Goal: Transaction & Acquisition: Purchase product/service

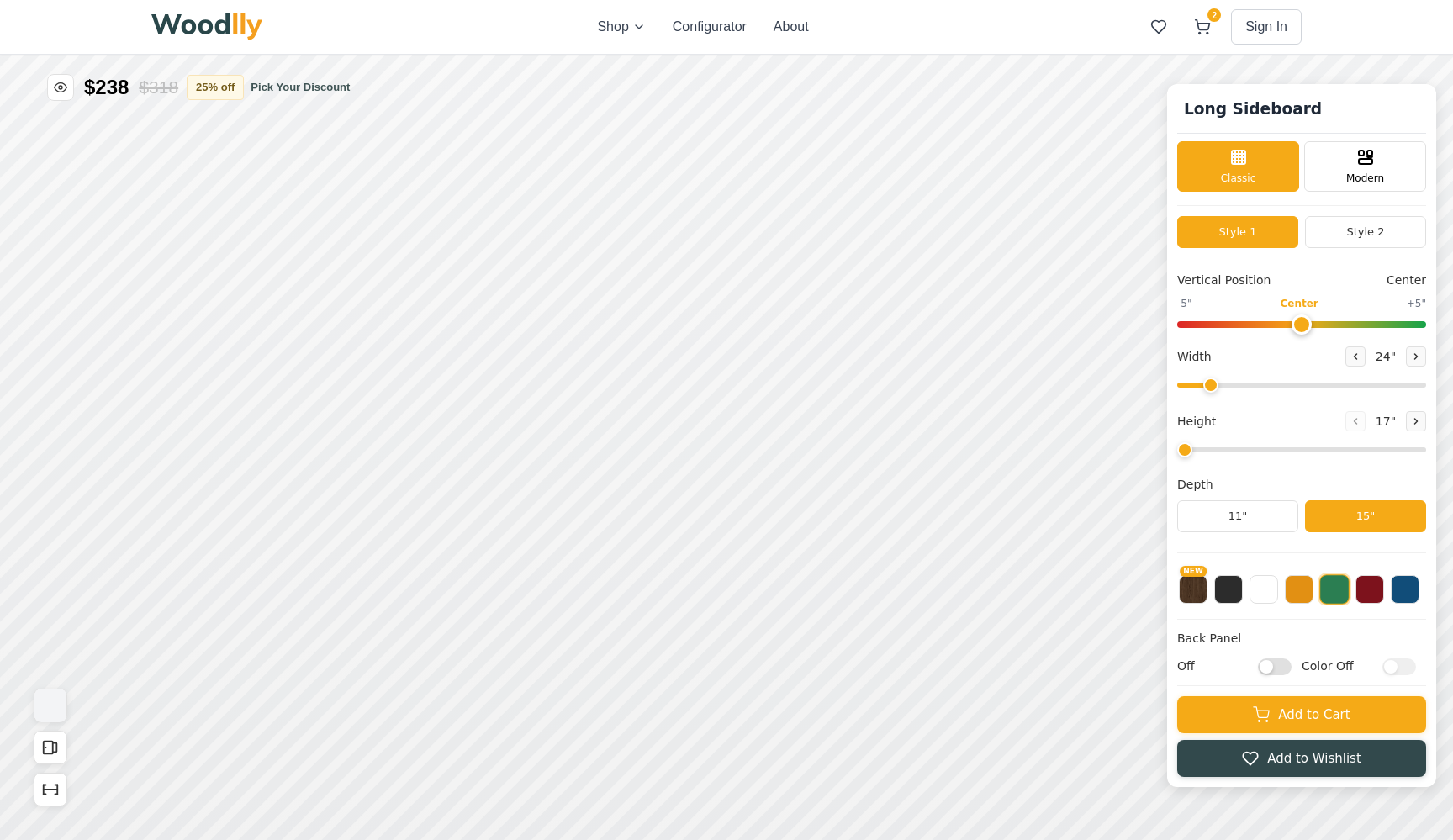
type input "64"
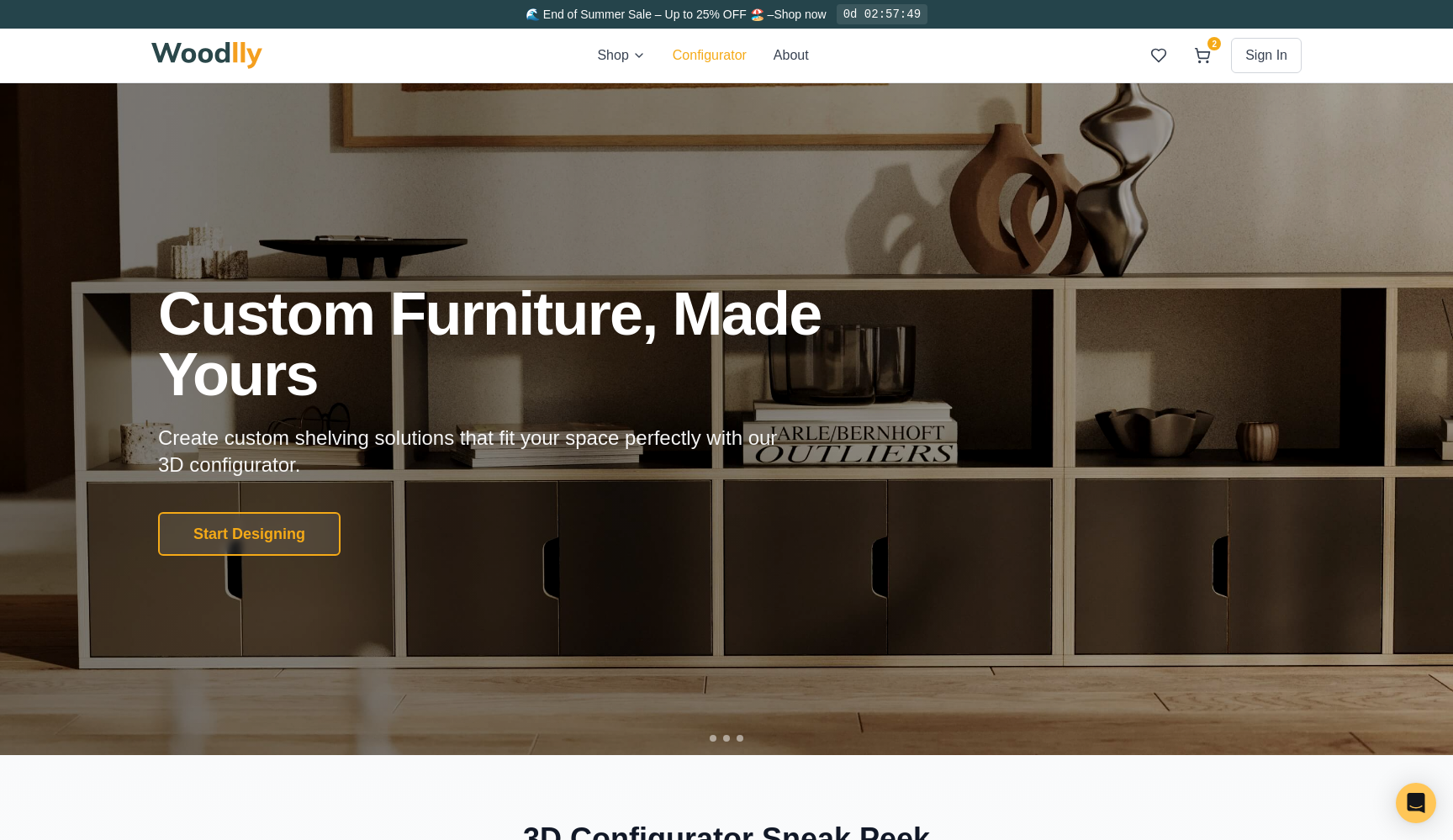
click at [689, 49] on button "Configurator" at bounding box center [710, 55] width 74 height 20
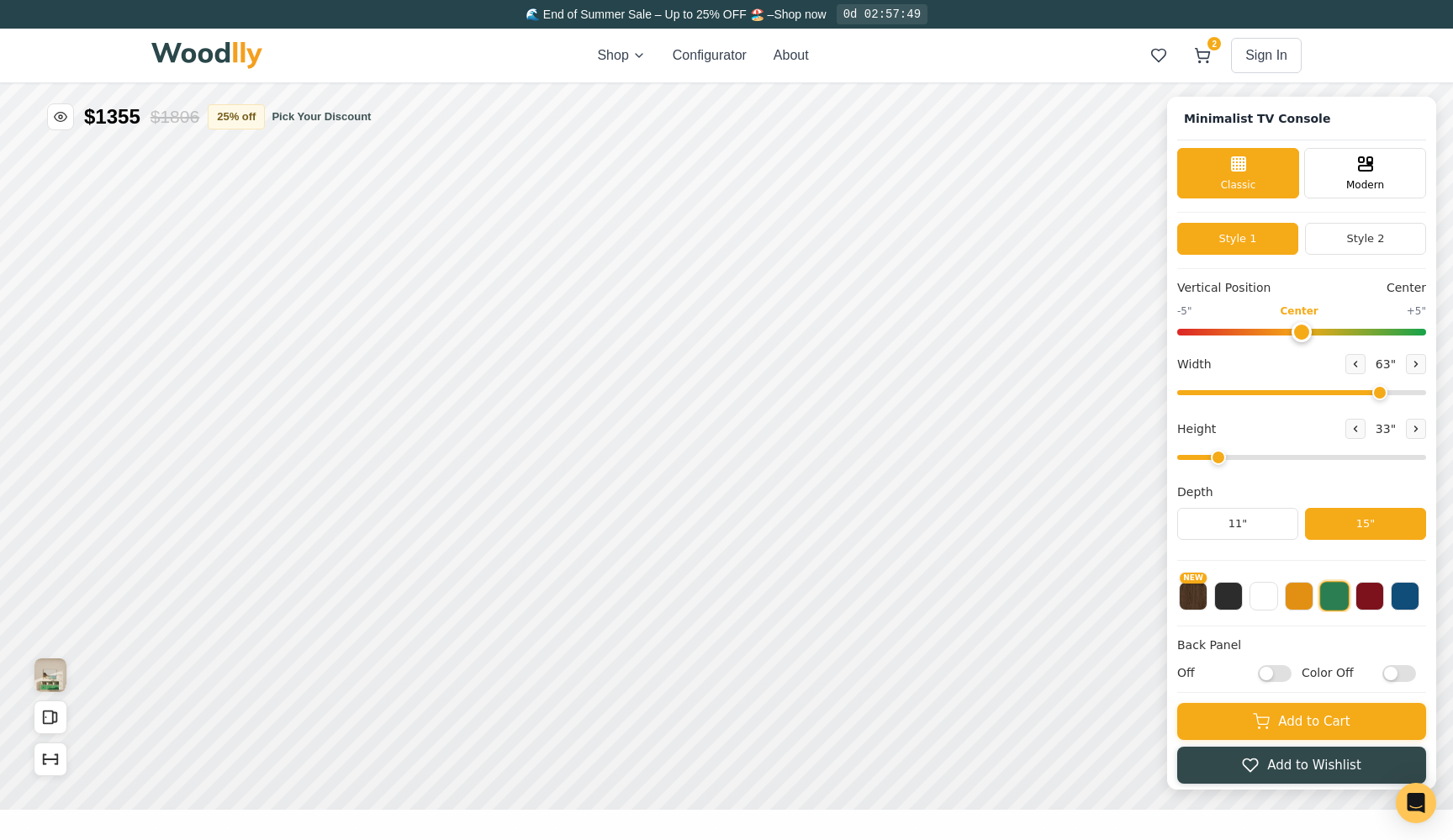
type input "63"
type input "2"
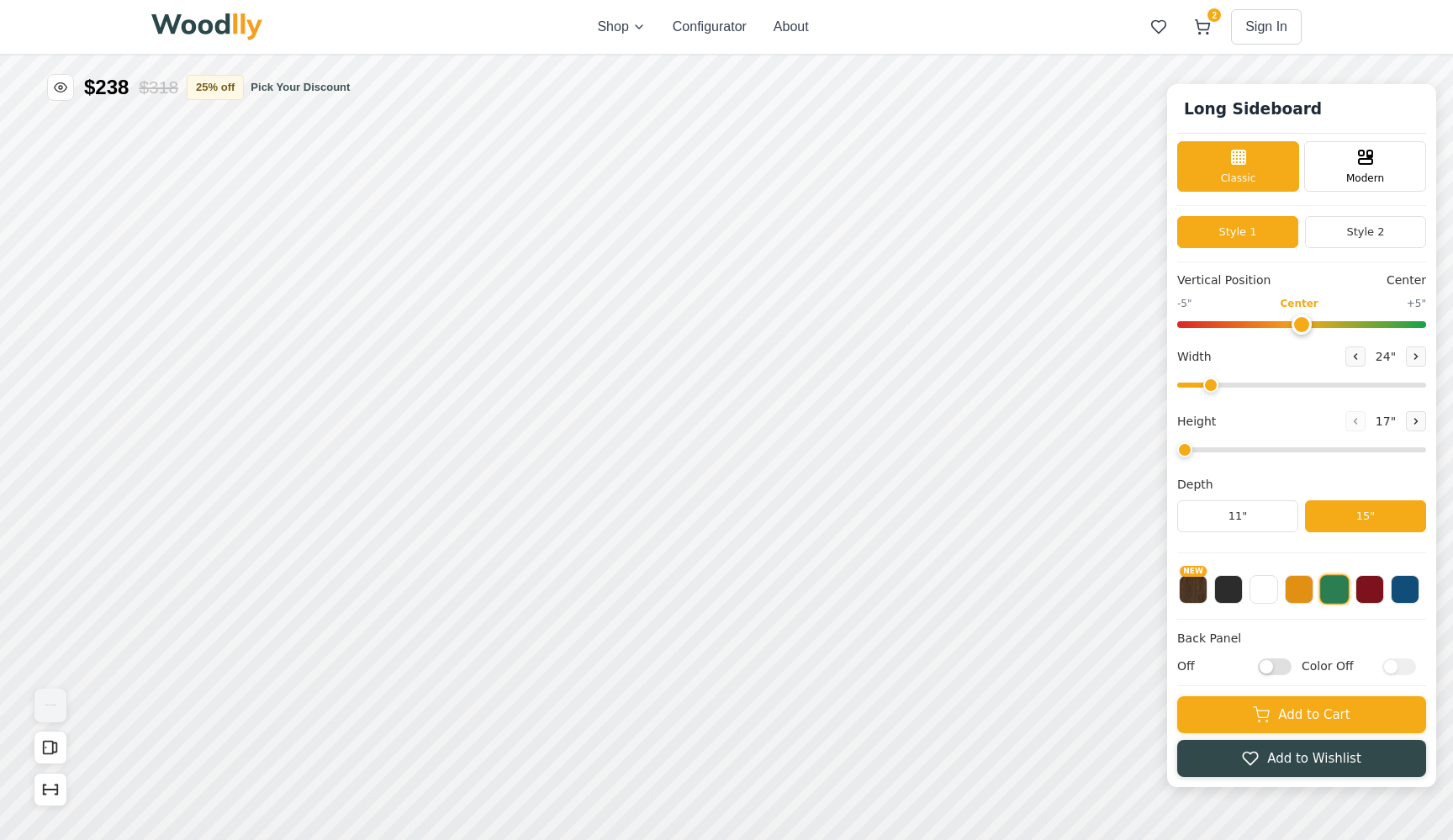
type input "64"
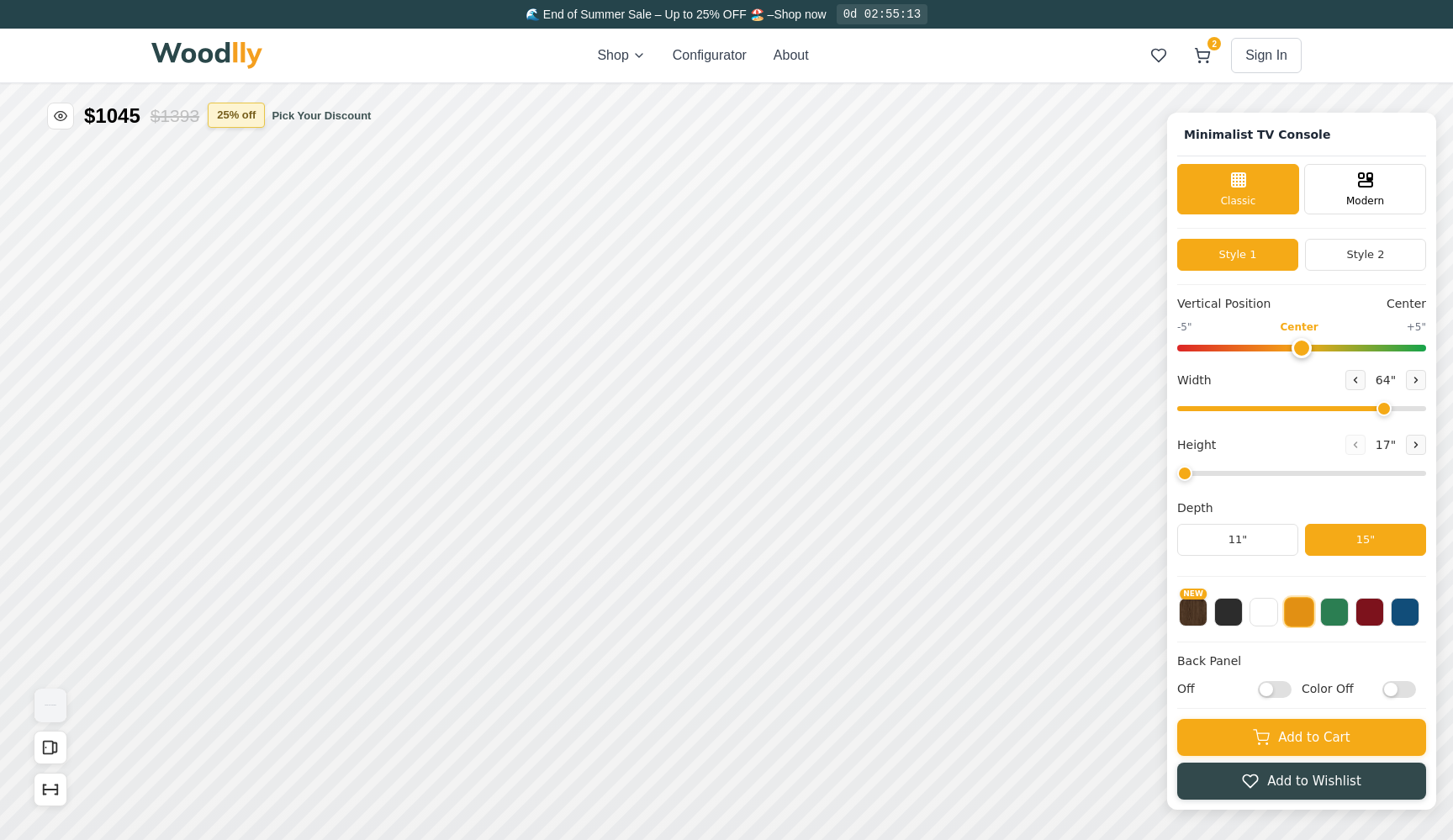
click at [260, 119] on button "25 % off" at bounding box center [236, 115] width 58 height 26
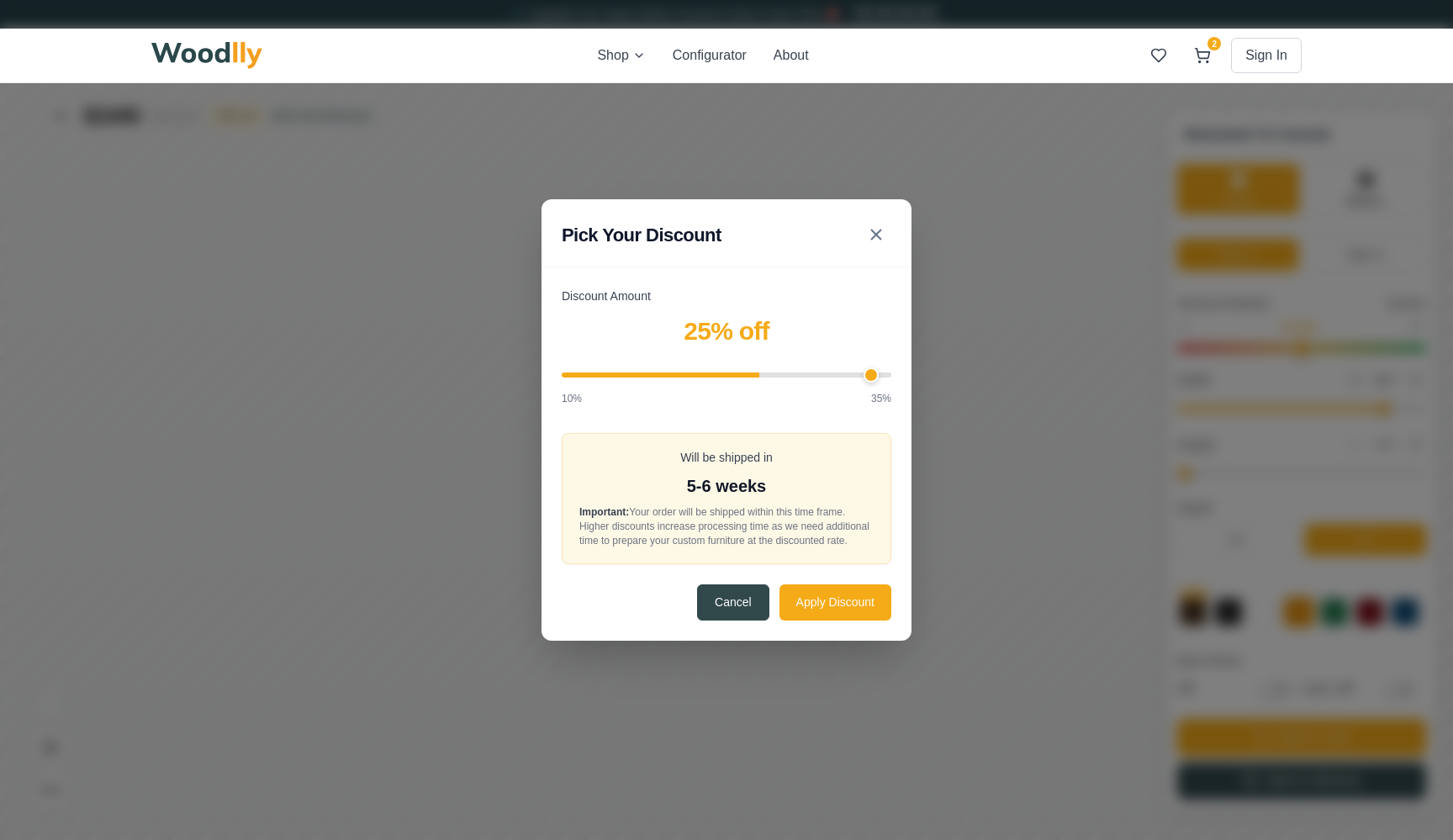
type input "35"
drag, startPoint x: 759, startPoint y: 367, endPoint x: 929, endPoint y: 370, distance: 170.0
click at [929, 370] on div "Pick Your Discount Discount Amount 35 % off 10% 35% Will be shipped in 8-9 week…" at bounding box center [726, 420] width 1453 height 840
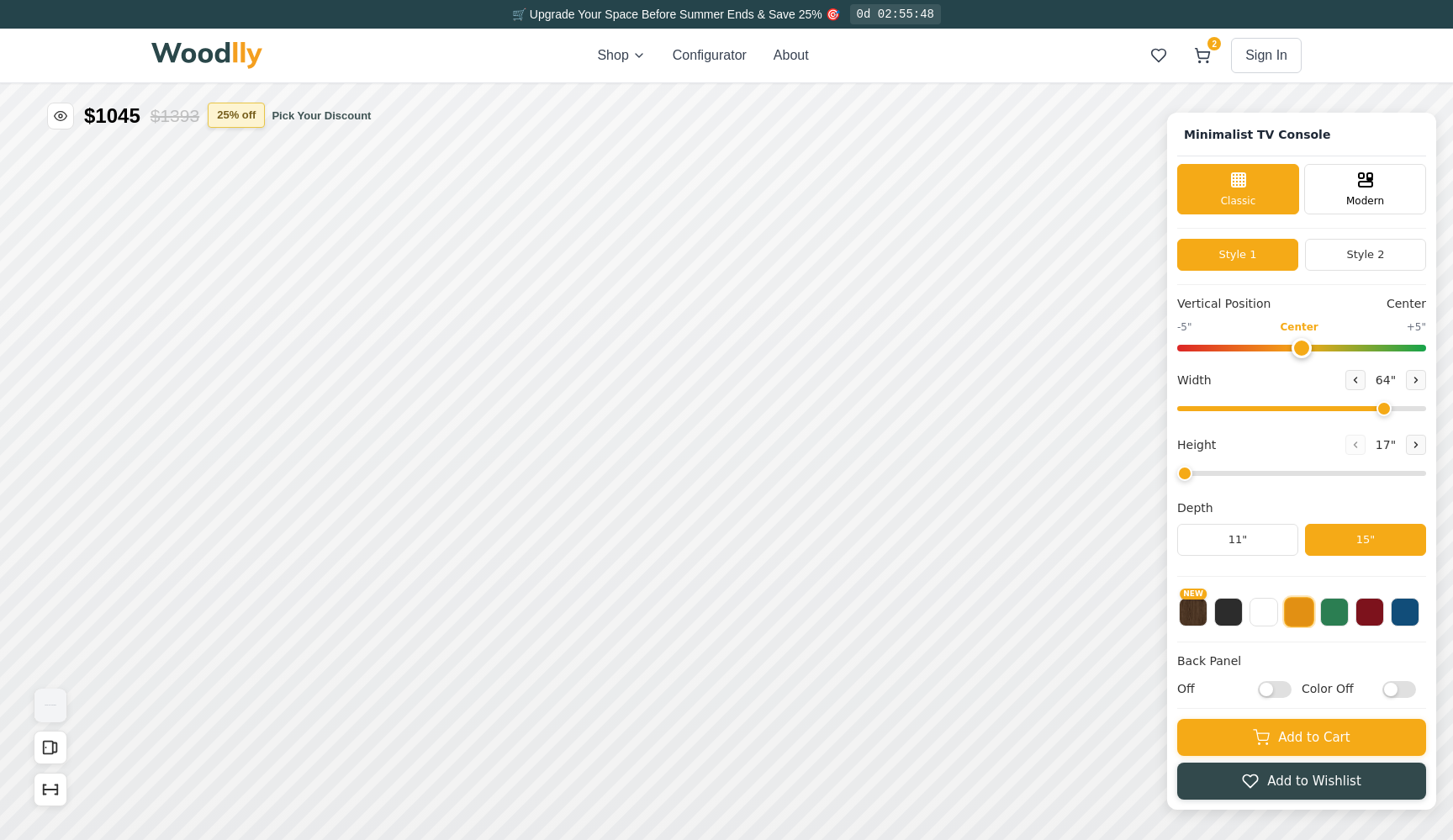
click at [248, 126] on button "25 % off" at bounding box center [236, 115] width 58 height 26
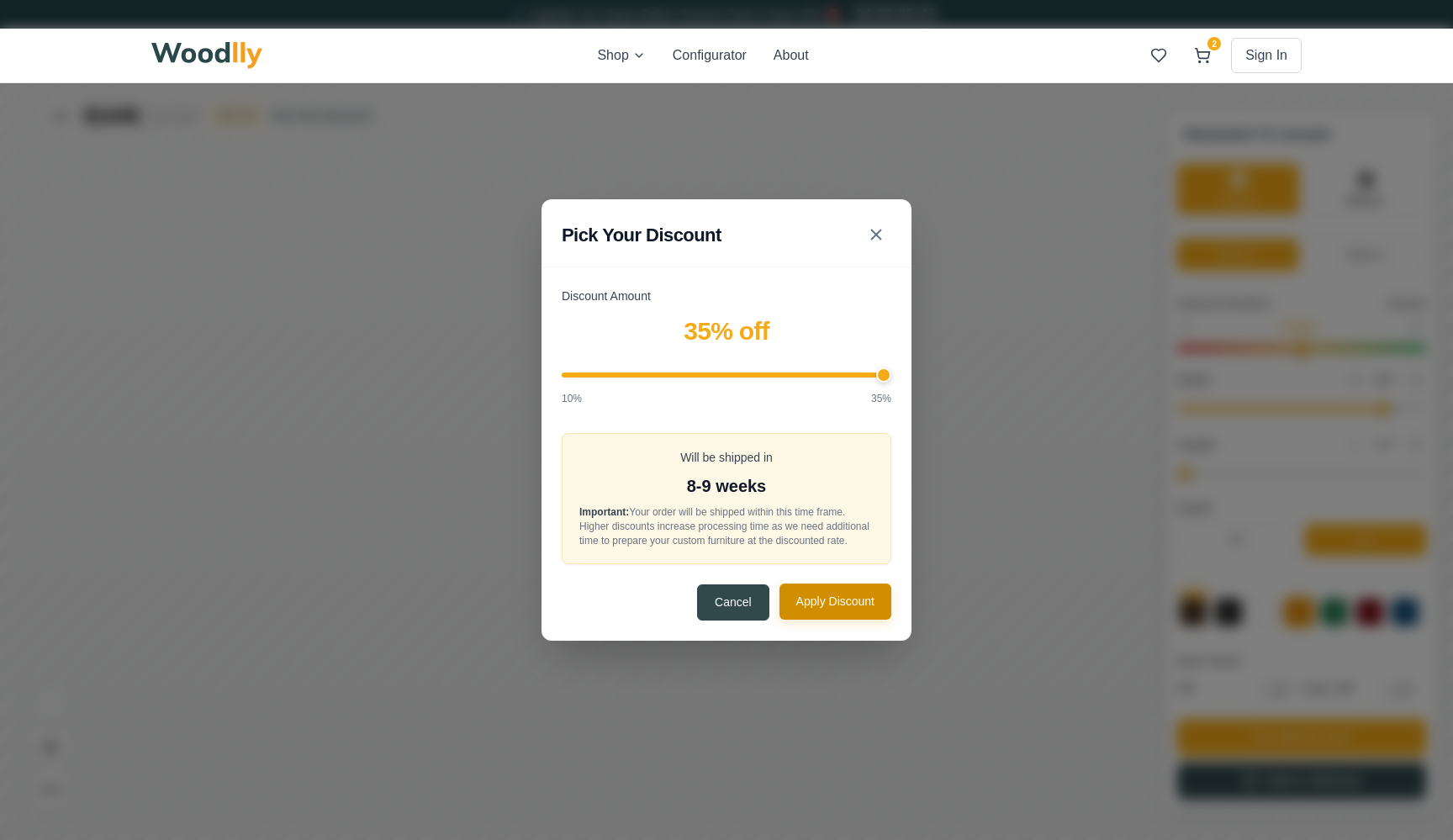
click at [857, 620] on button "Apply Discount" at bounding box center [836, 601] width 112 height 36
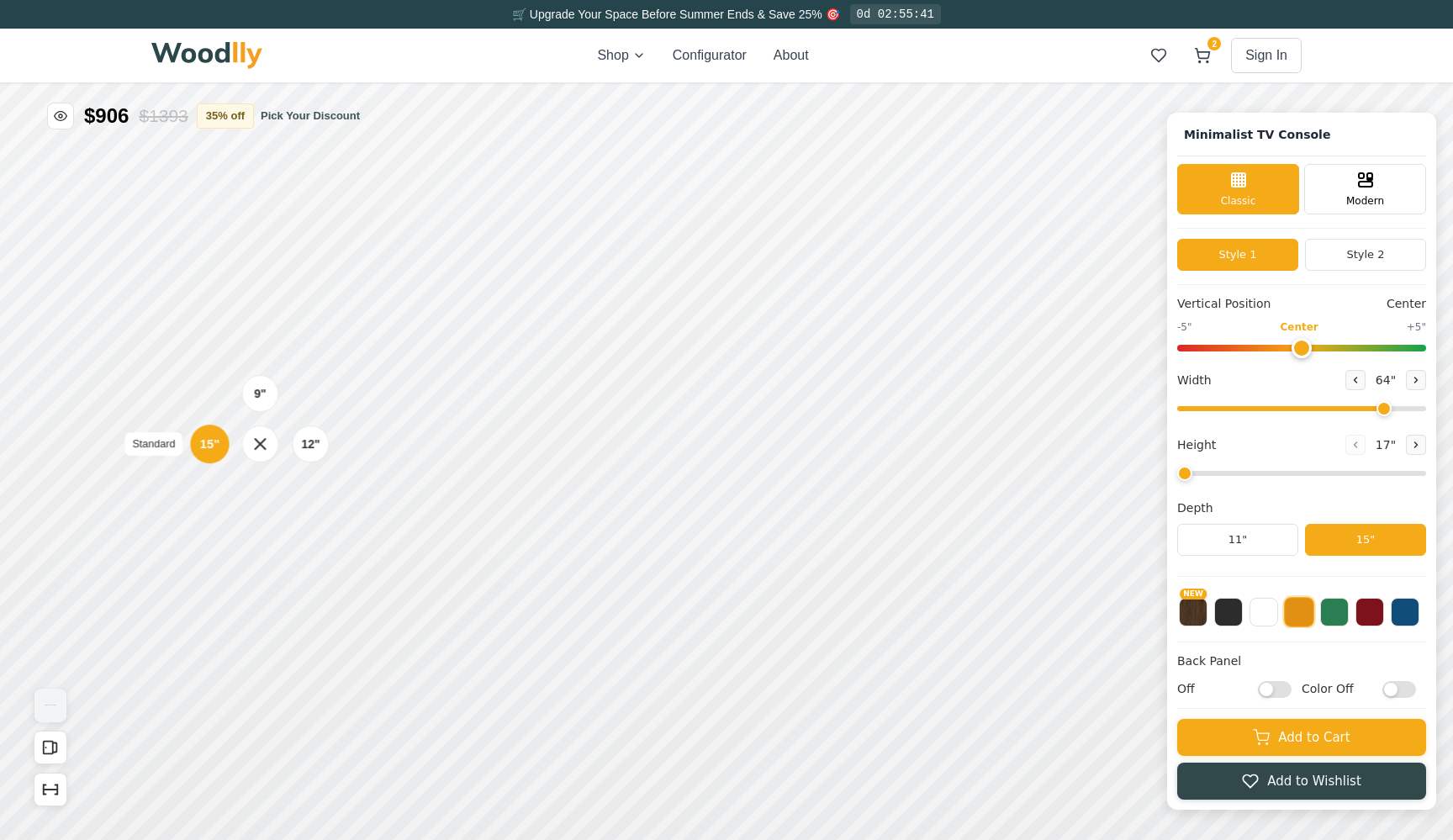
click at [217, 439] on div "15"" at bounding box center [210, 444] width 19 height 19
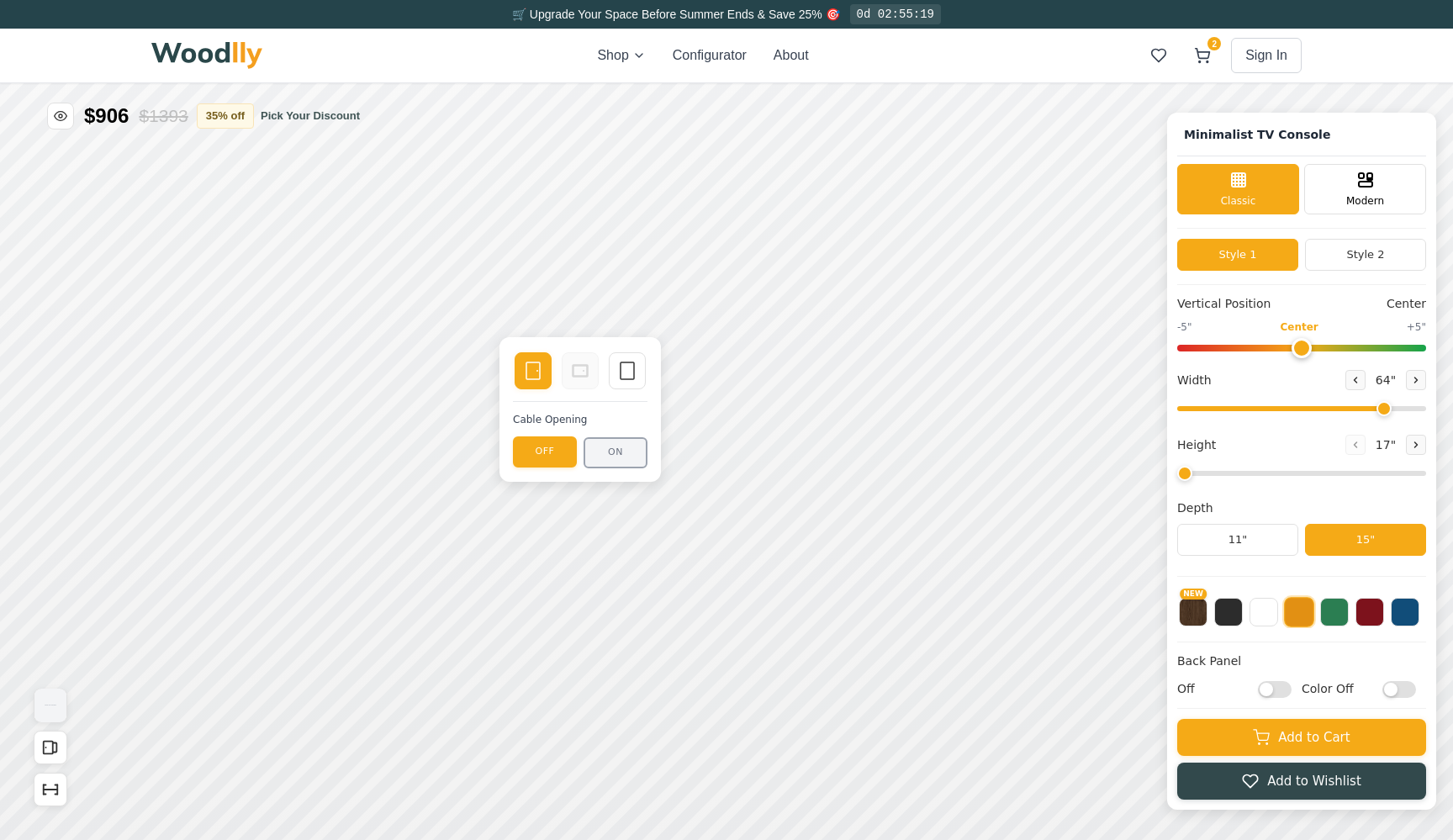
click at [611, 454] on button "ON" at bounding box center [615, 453] width 64 height 31
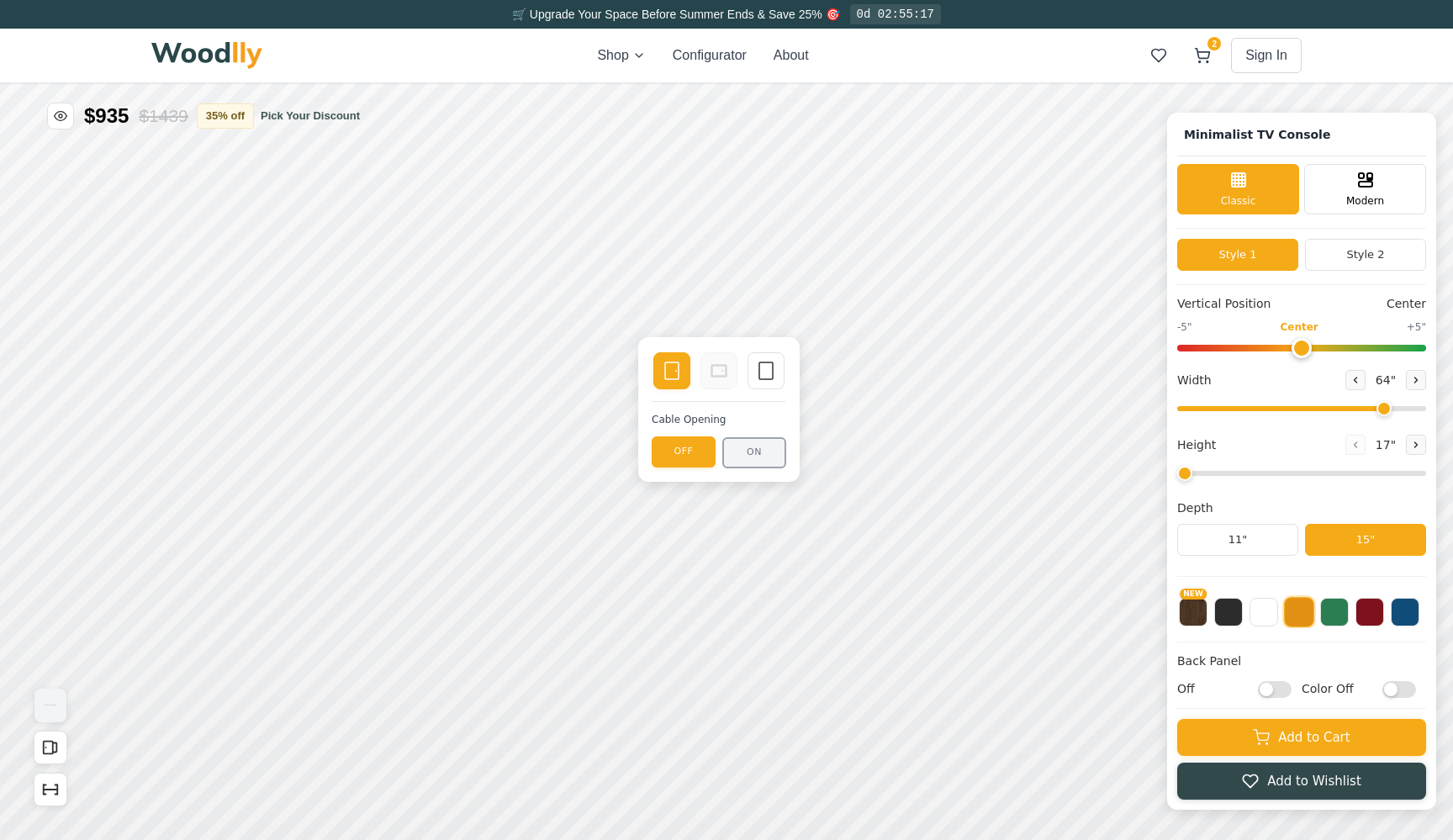
click at [743, 454] on button "ON" at bounding box center [754, 453] width 64 height 31
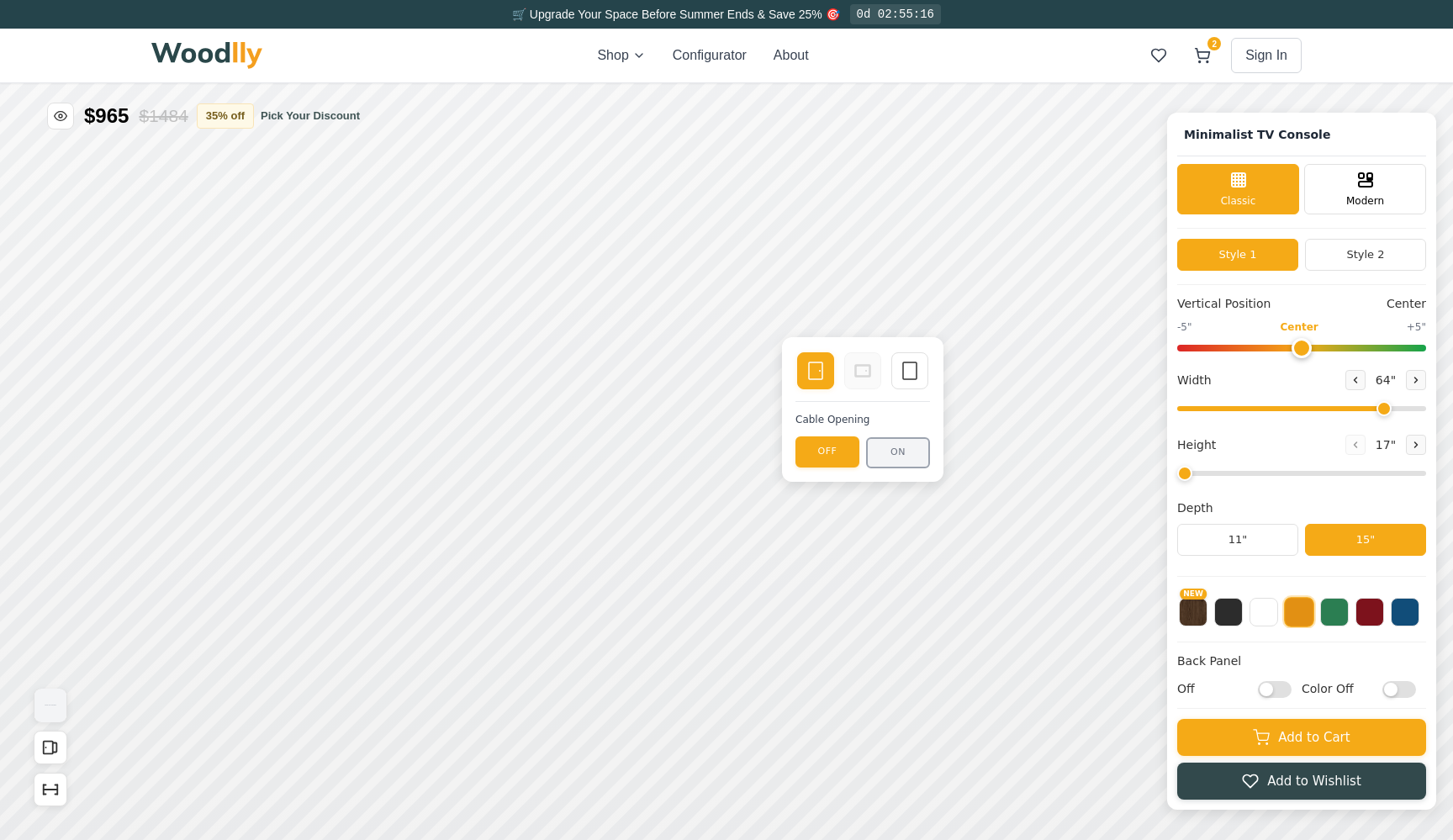
click at [896, 459] on button "ON" at bounding box center [898, 453] width 64 height 31
click at [814, 446] on button "OFF" at bounding box center [828, 453] width 64 height 31
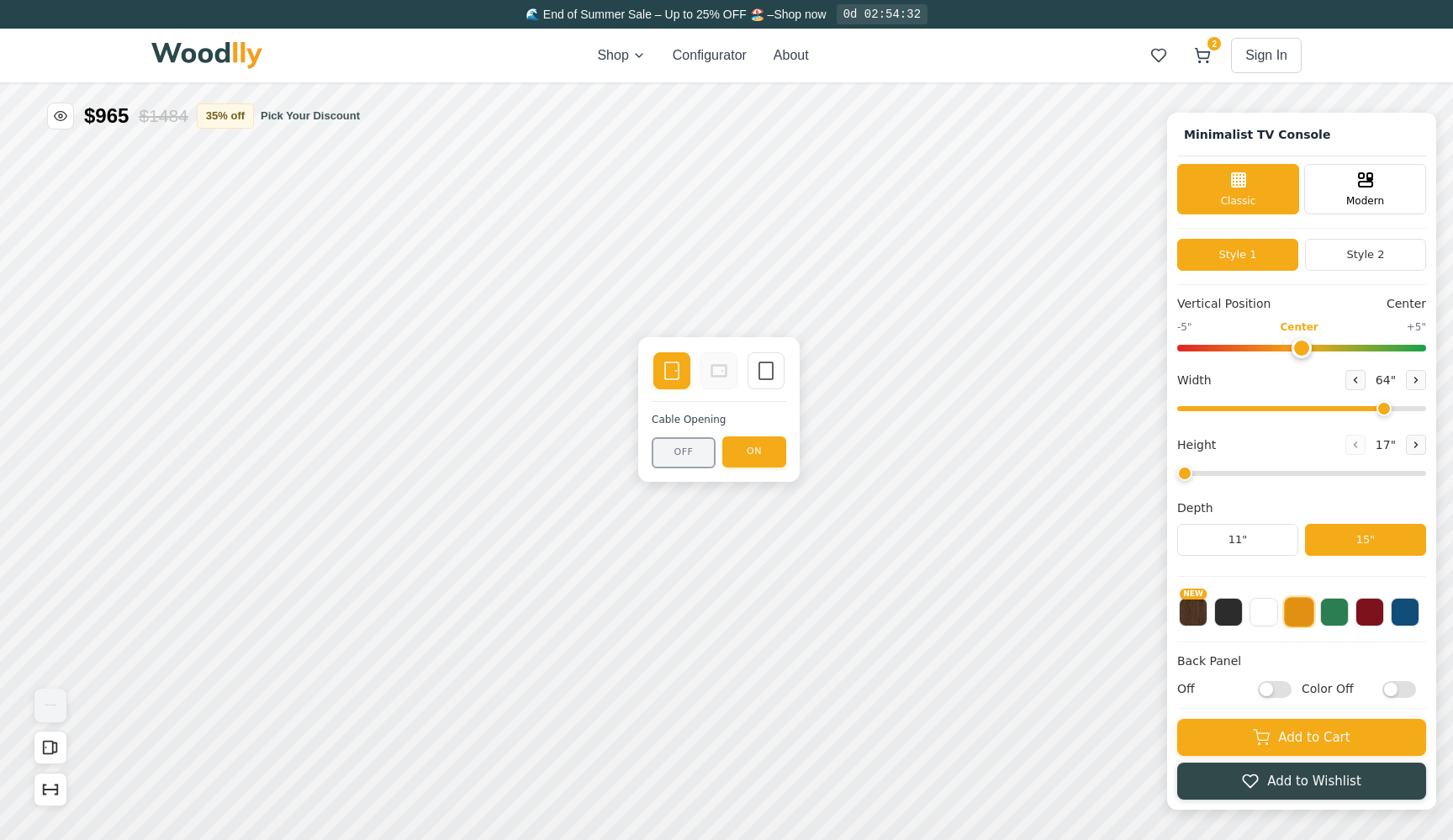
click at [698, 454] on button "OFF" at bounding box center [684, 453] width 64 height 31
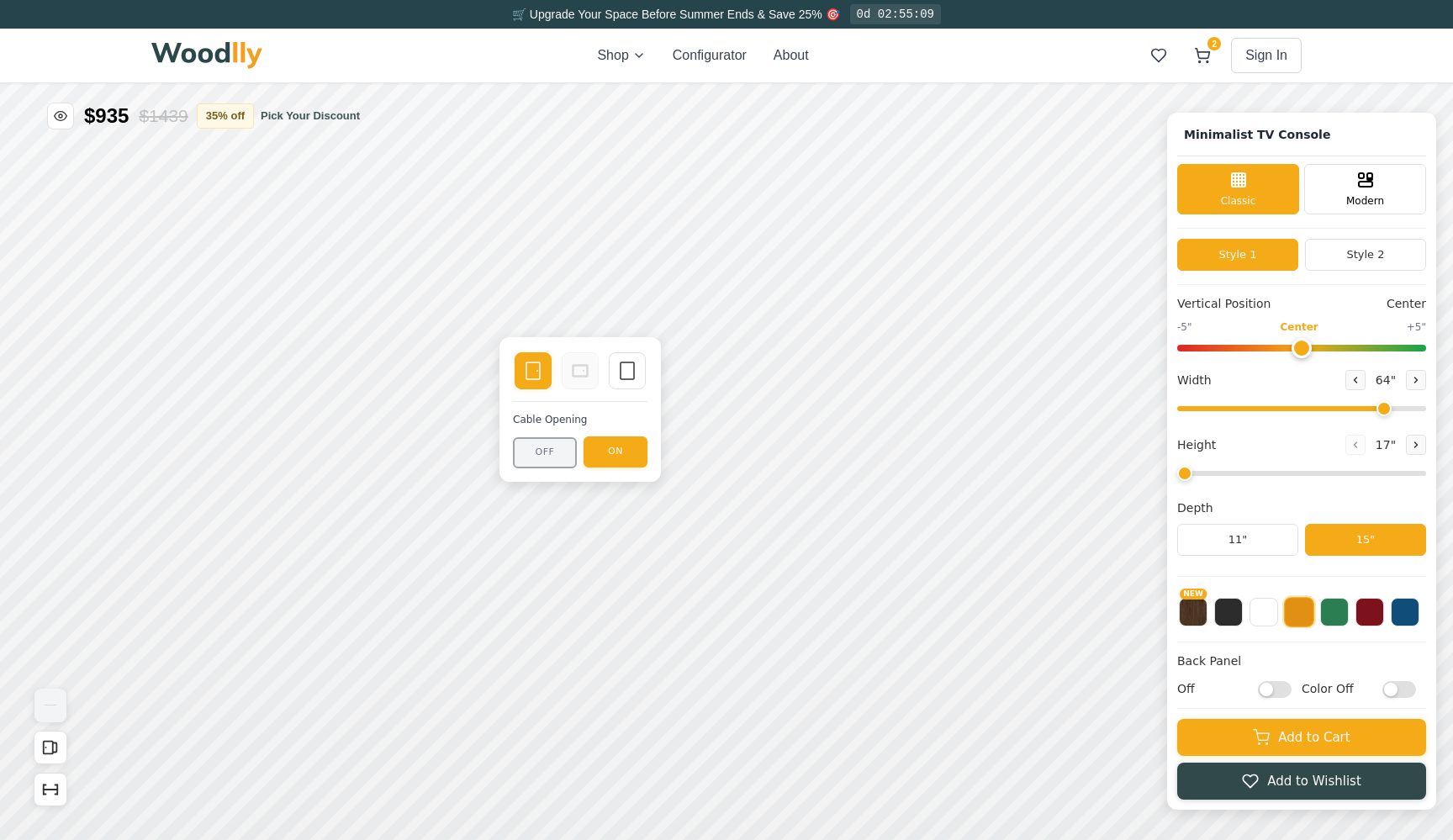
click at [555, 446] on button "OFF" at bounding box center [545, 453] width 64 height 31
click at [254, 120] on button "35 % off" at bounding box center [225, 115] width 58 height 26
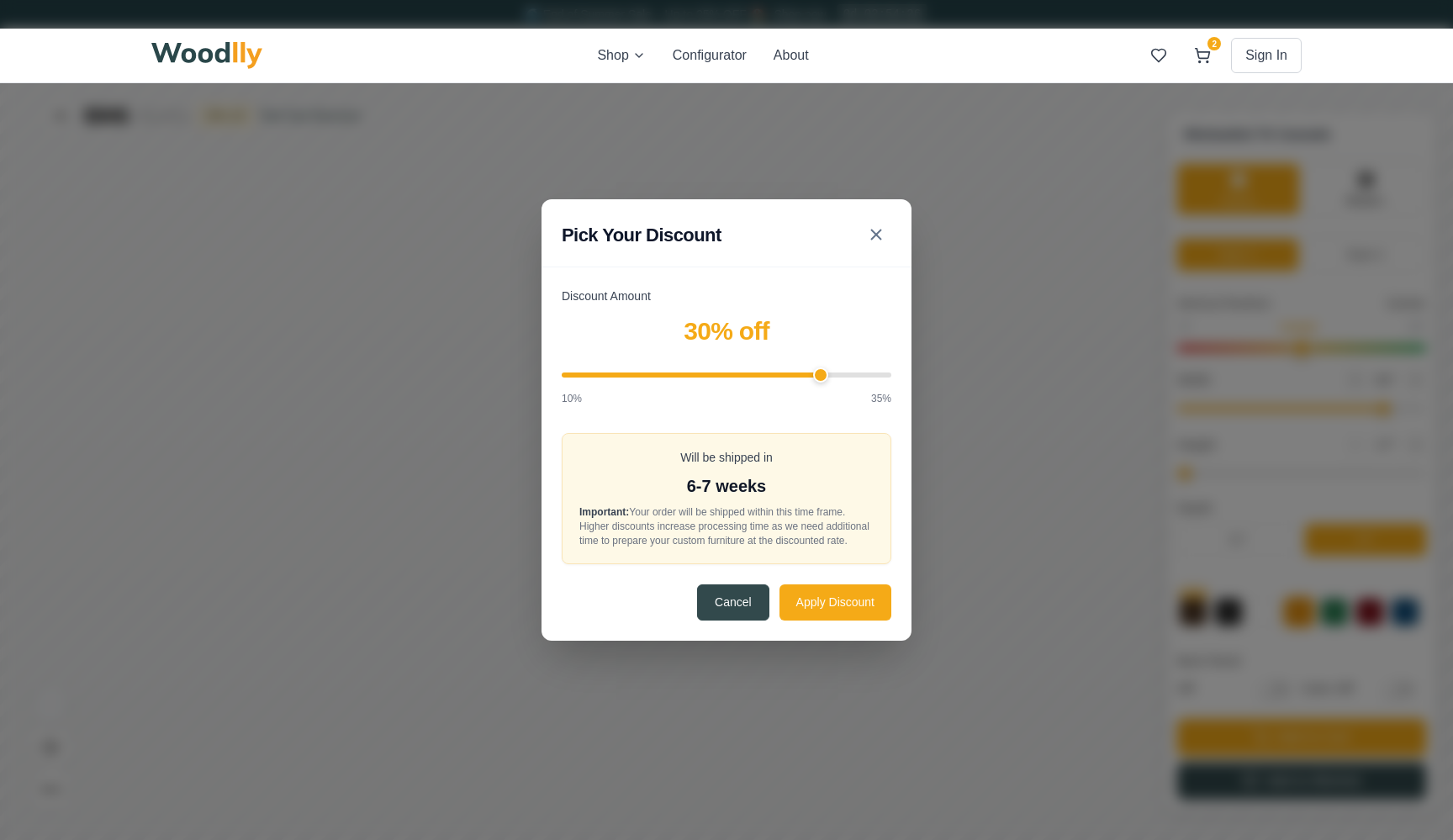
drag, startPoint x: 862, startPoint y: 369, endPoint x: 827, endPoint y: 369, distance: 35.0
type input "30"
click at [827, 372] on input "Discount Amount" at bounding box center [726, 374] width 330 height 5
click at [842, 617] on button "Apply Discount" at bounding box center [836, 601] width 112 height 36
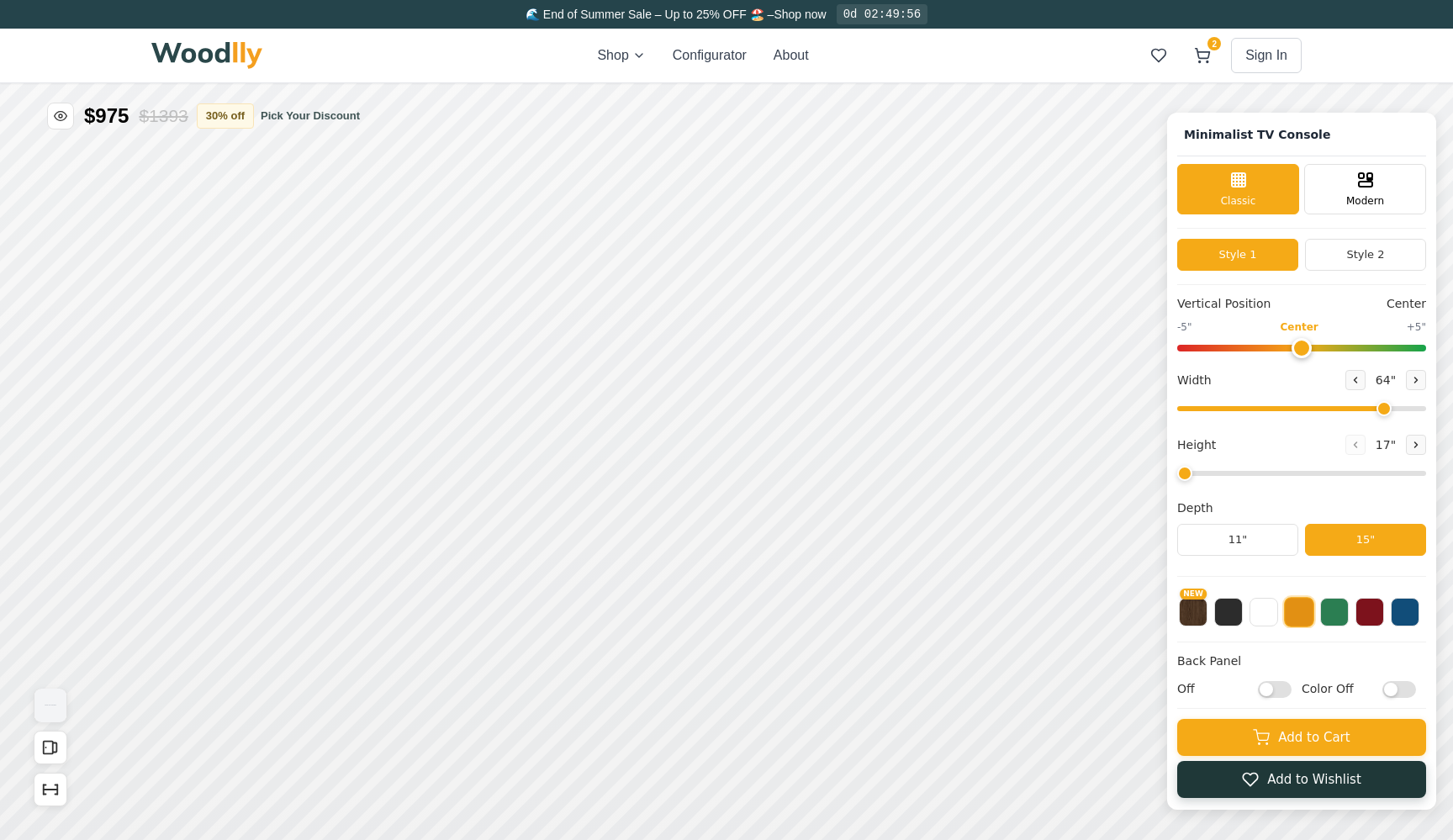
click at [1209, 788] on button "Add to Wishlist" at bounding box center [1302, 779] width 249 height 37
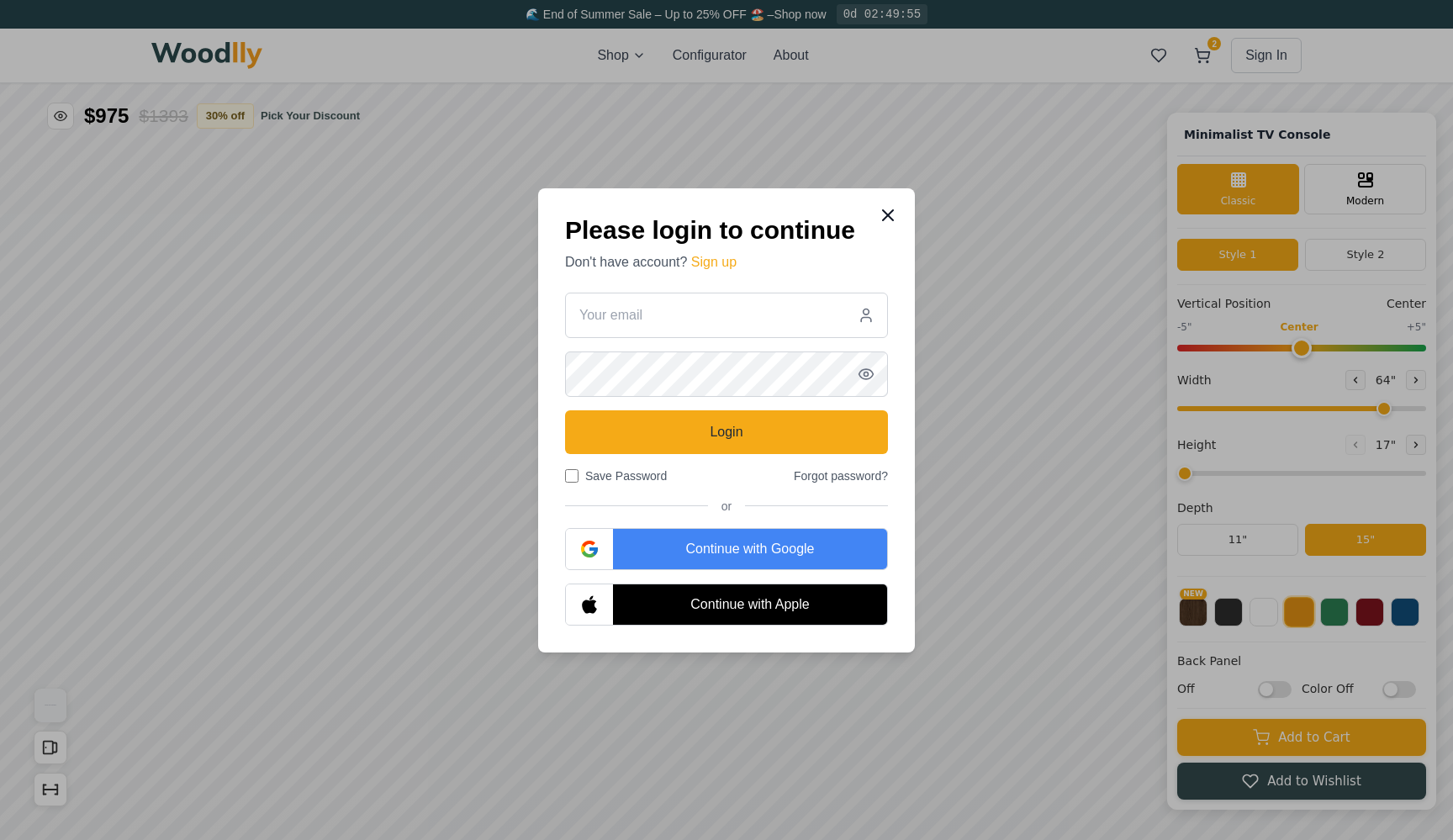
click at [891, 211] on icon at bounding box center [888, 214] width 20 height 20
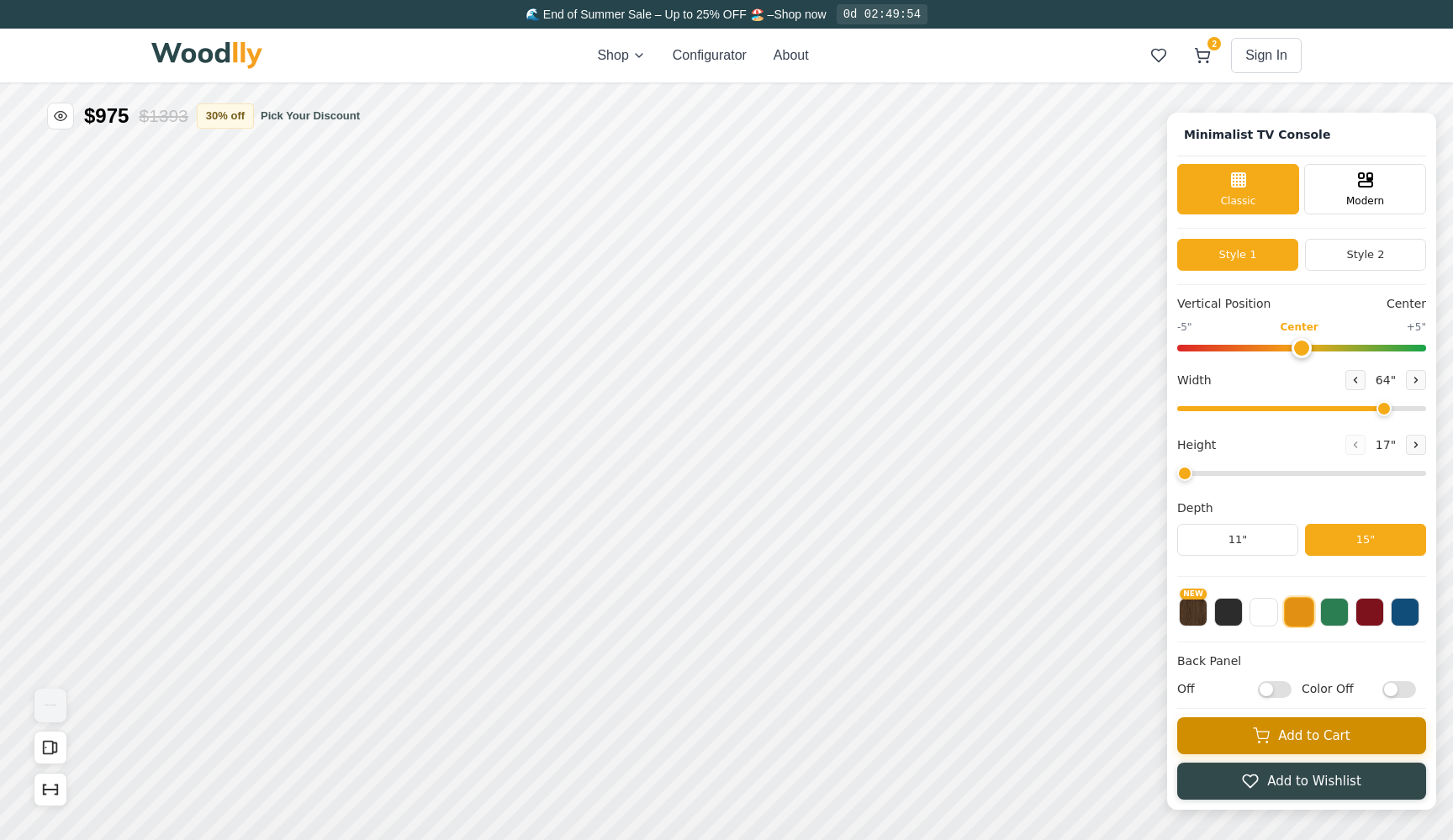
click at [1301, 739] on button "Add to Cart" at bounding box center [1302, 735] width 249 height 37
click at [1209, 52] on icon at bounding box center [1202, 54] width 14 height 10
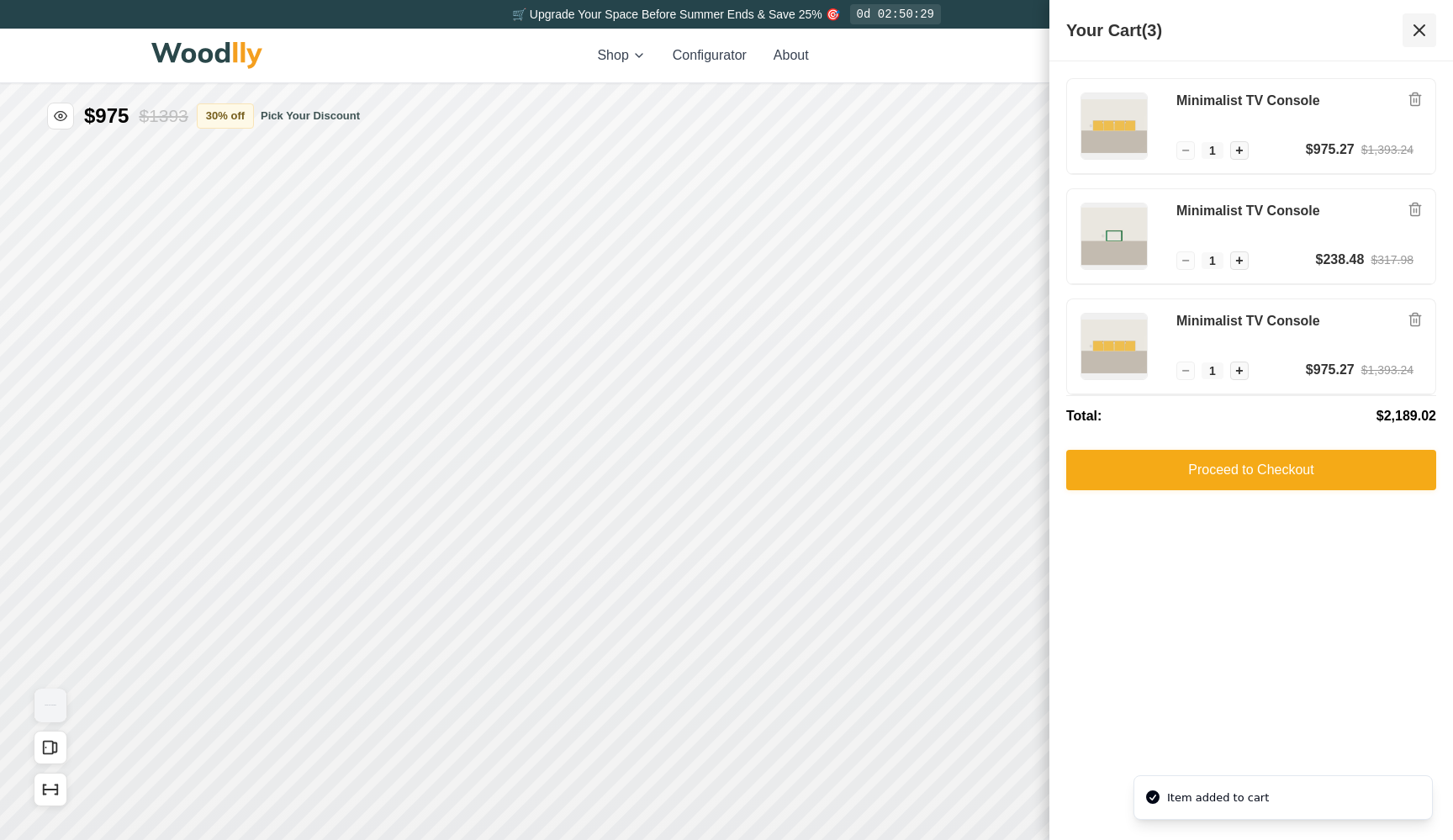
click at [1426, 27] on icon at bounding box center [1419, 29] width 20 height 20
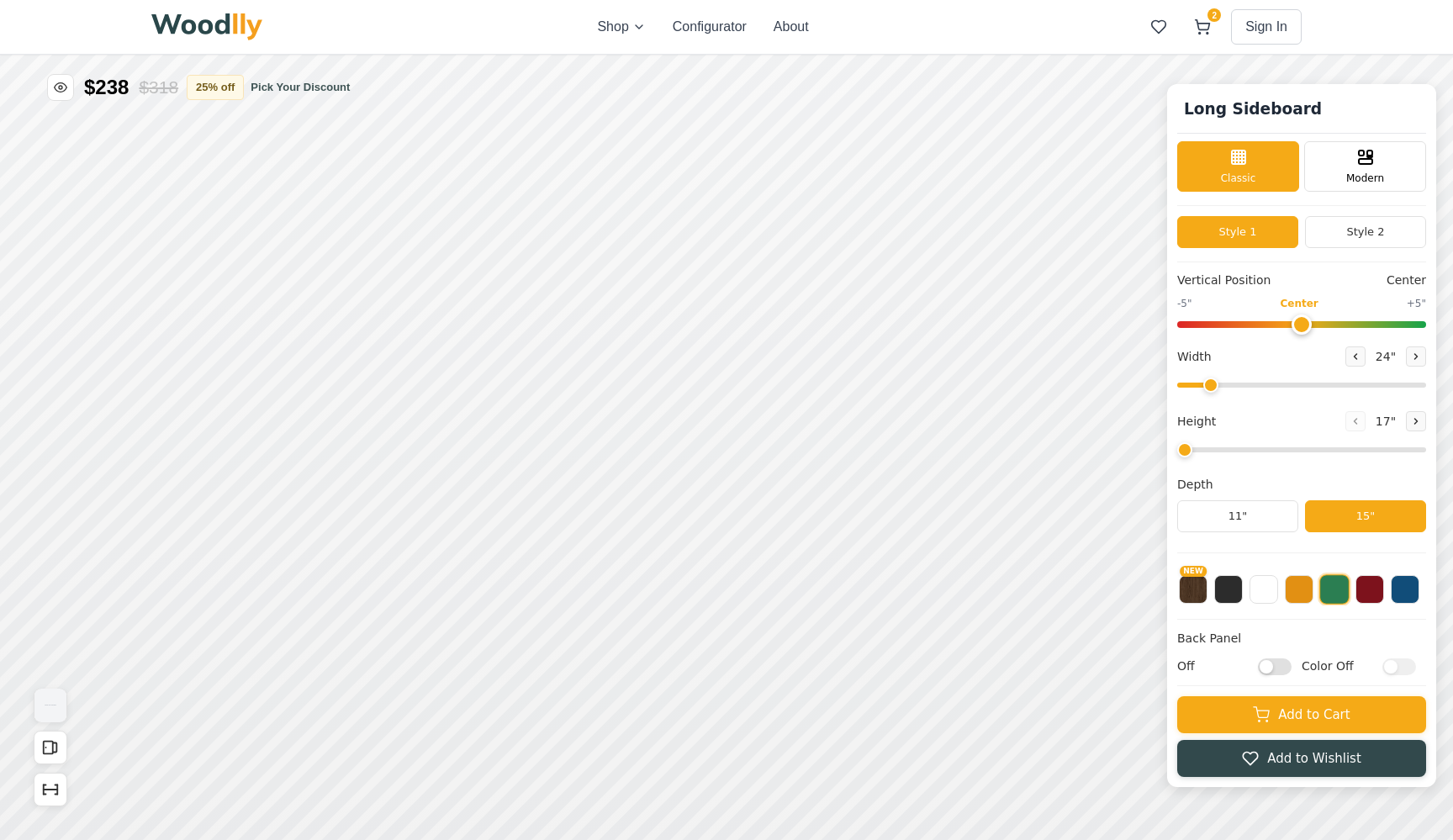
type input "72"
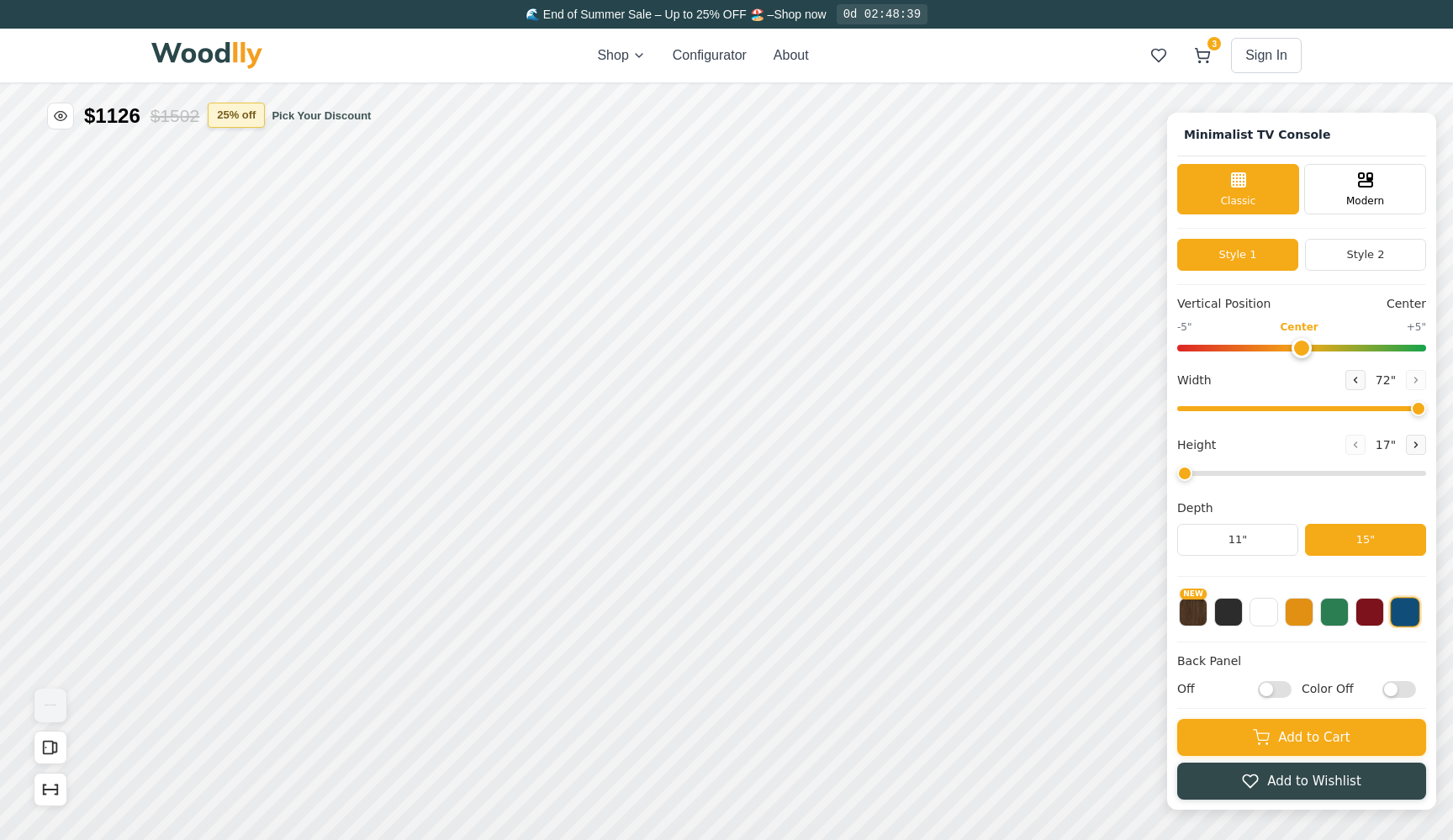
click at [257, 111] on button "25 % off" at bounding box center [236, 115] width 58 height 26
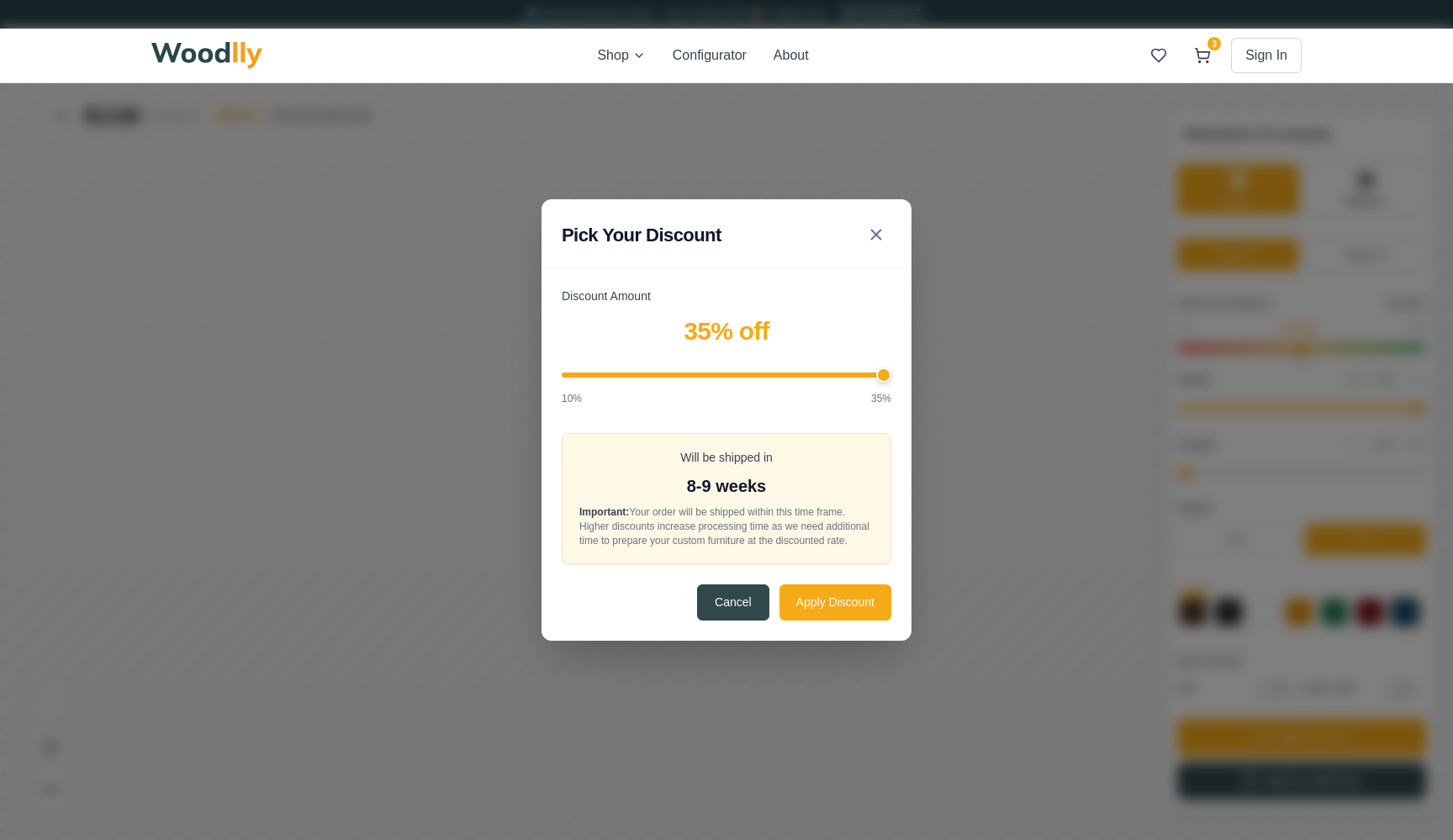
drag, startPoint x: 807, startPoint y: 364, endPoint x: 885, endPoint y: 364, distance: 78.0
type input "35"
click at [885, 372] on input "Discount Amount" at bounding box center [726, 374] width 330 height 5
click at [836, 611] on button "Apply Discount" at bounding box center [836, 601] width 112 height 36
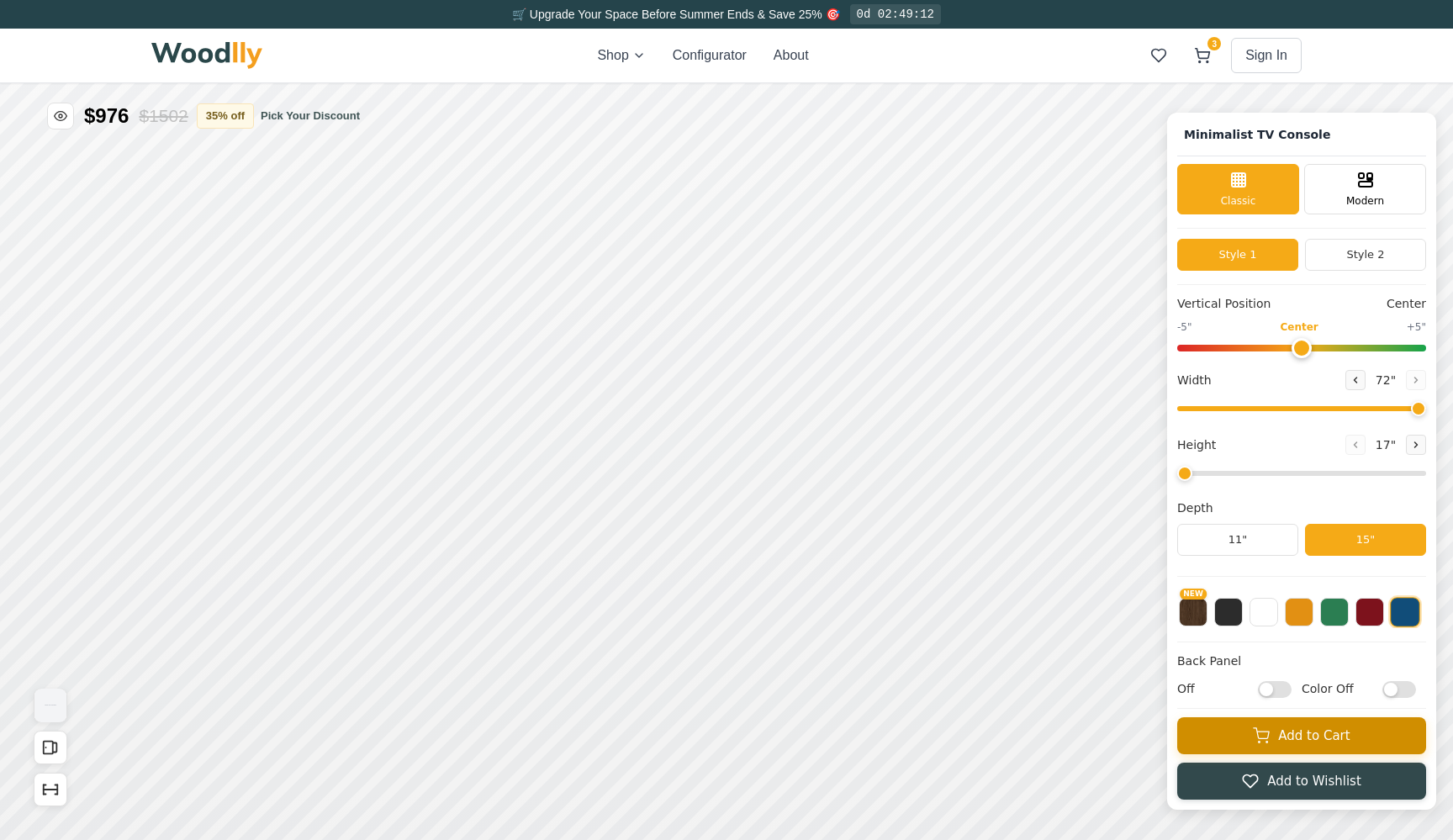
click at [1301, 727] on button "Add to Cart" at bounding box center [1302, 735] width 249 height 37
click at [1211, 49] on span "3" at bounding box center [1215, 43] width 13 height 13
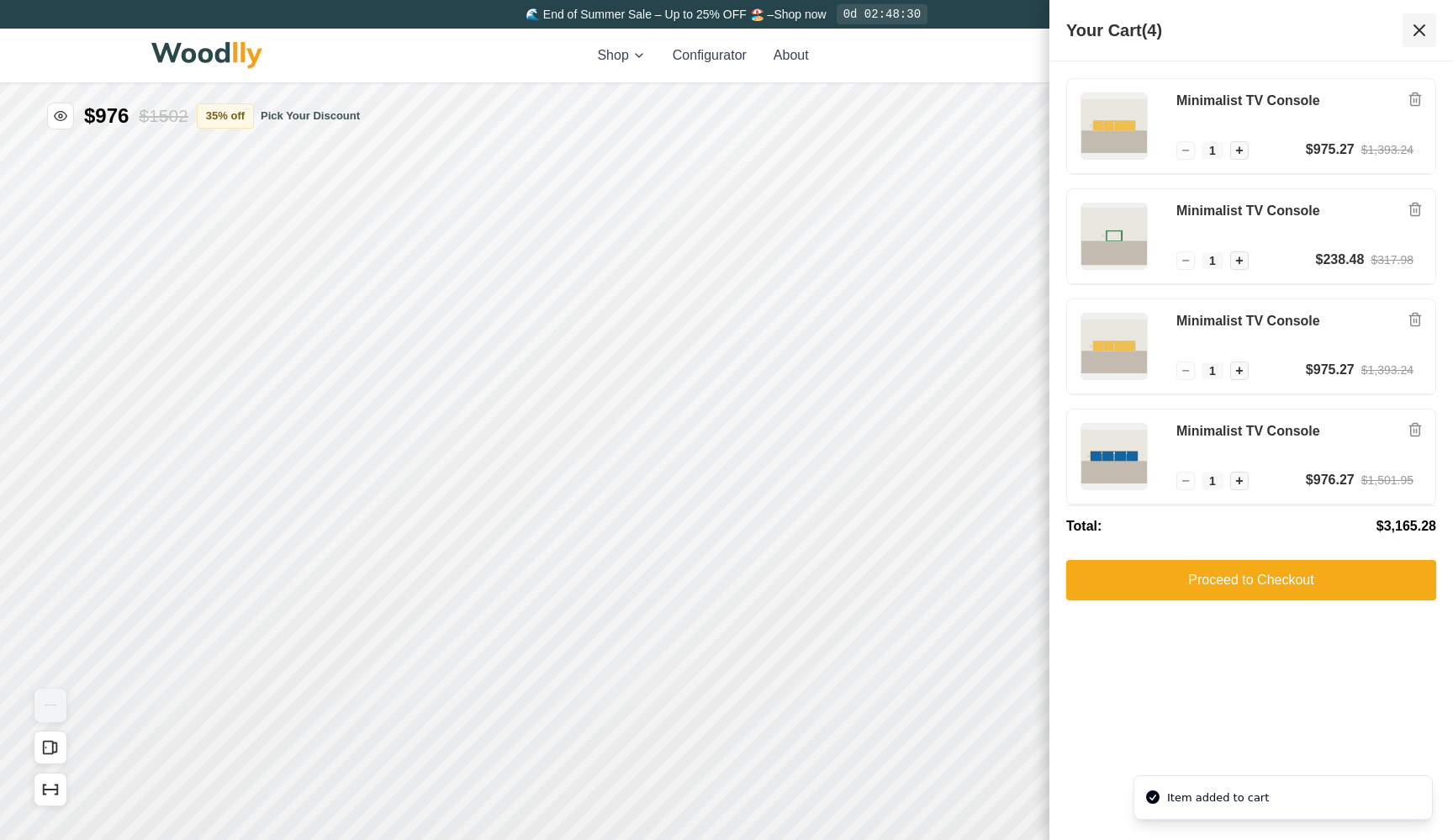
click at [1408, 17] on button at bounding box center [1420, 30] width 34 height 34
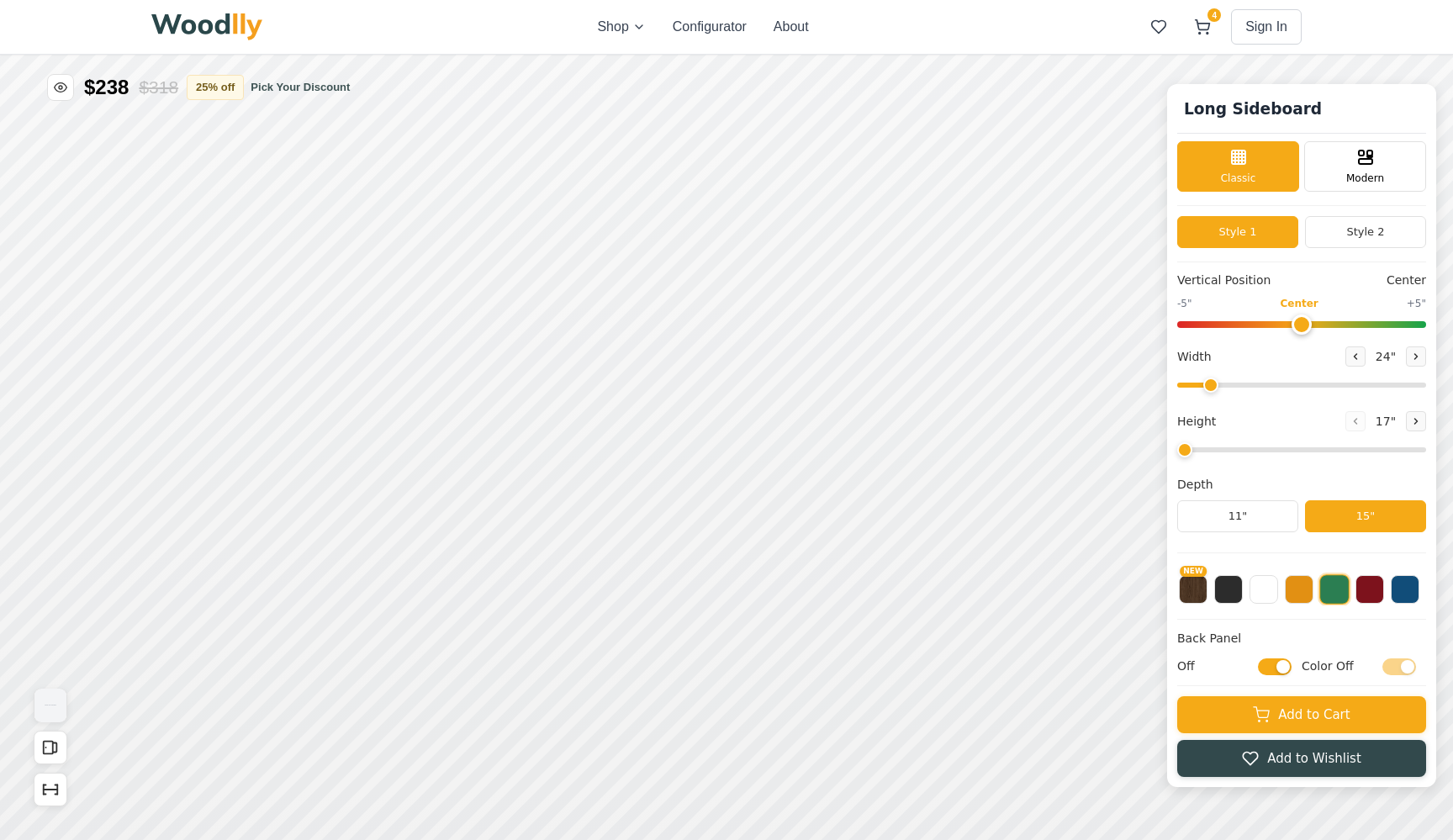
type input "72"
type input "2"
checkbox input "true"
type input "64"
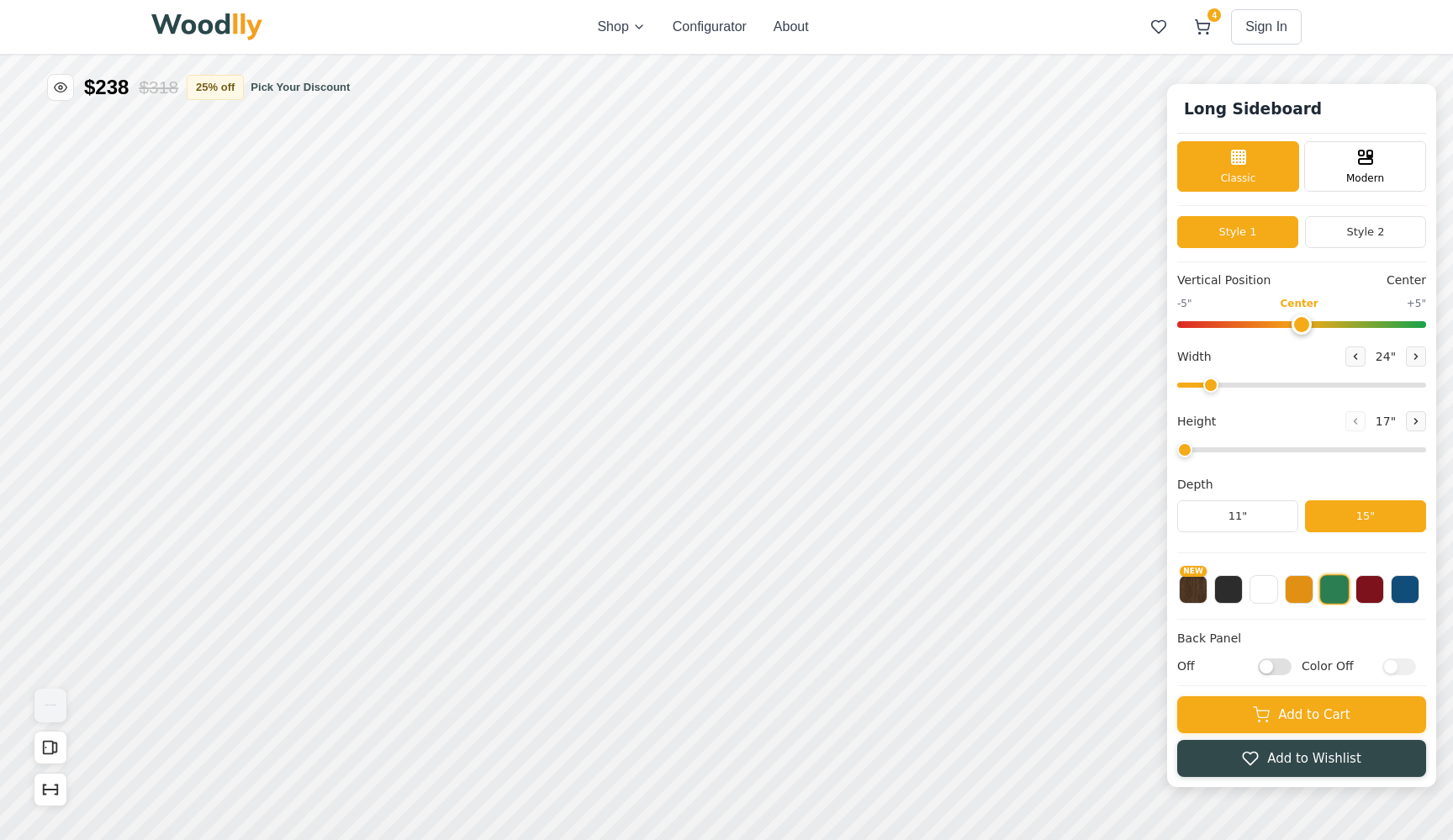
type input "72"
